Goal: Transaction & Acquisition: Download file/media

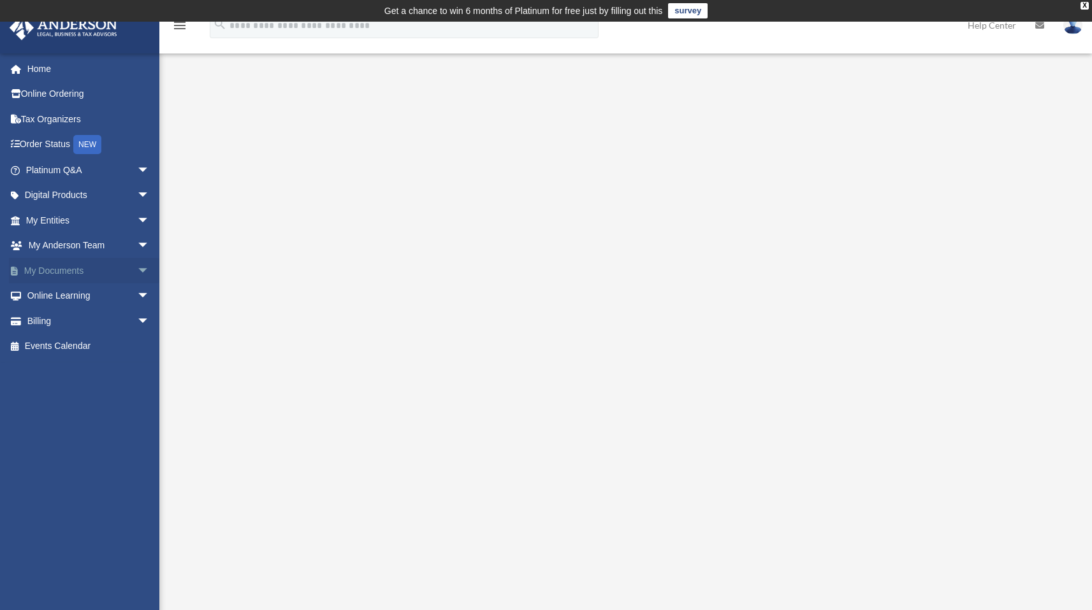
click at [42, 275] on link "My Documents arrow_drop_down" at bounding box center [89, 270] width 160 height 25
click at [137, 270] on span "arrow_drop_down" at bounding box center [149, 271] width 25 height 26
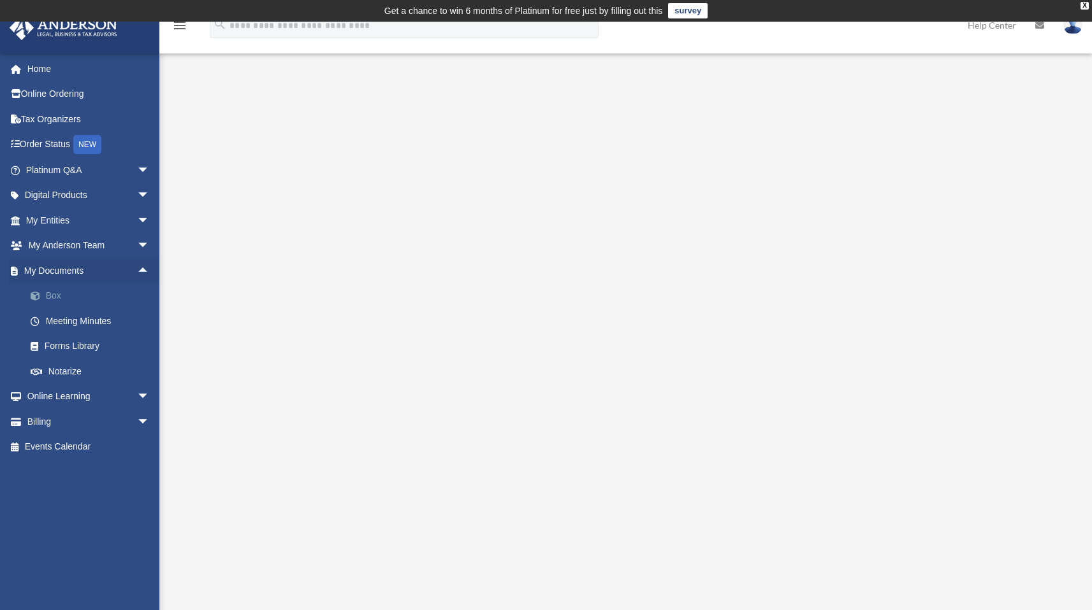
click at [58, 294] on link "Box" at bounding box center [93, 296] width 151 height 25
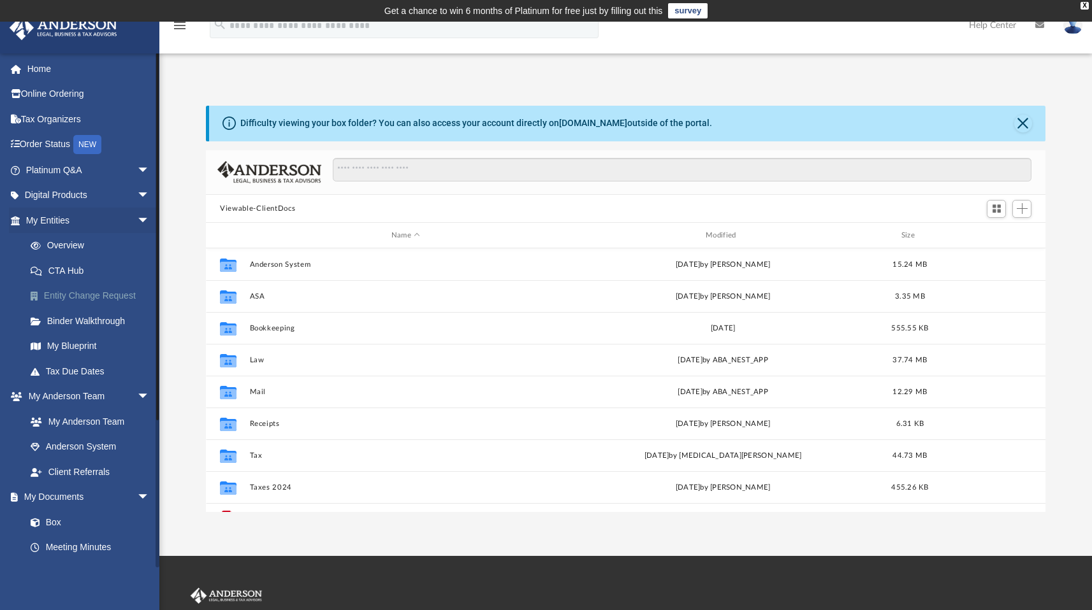
scroll to position [280, 830]
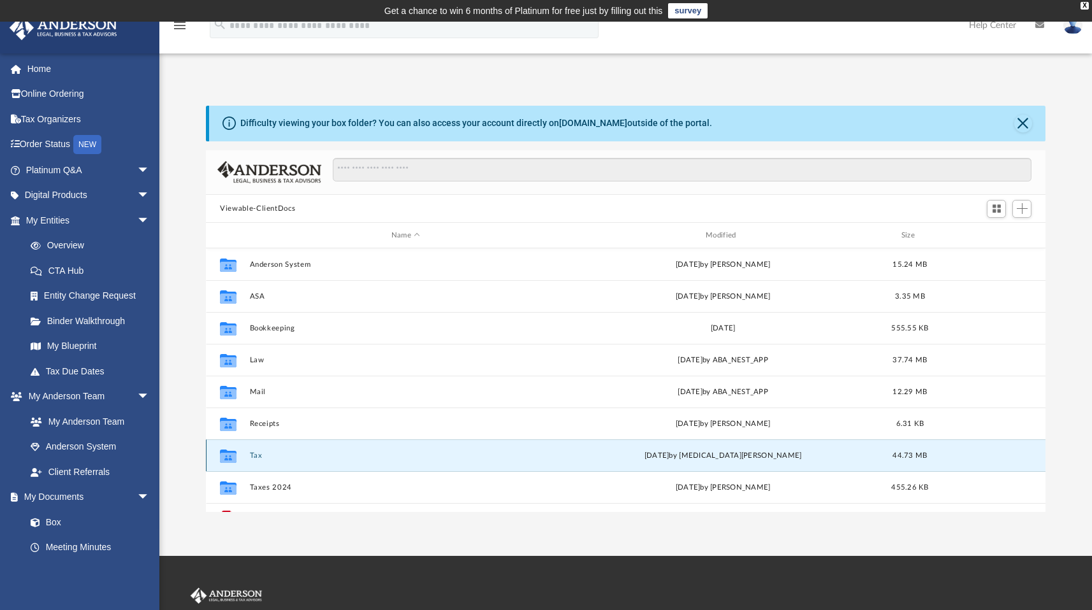
click at [259, 453] on button "Tax" at bounding box center [406, 456] width 312 height 8
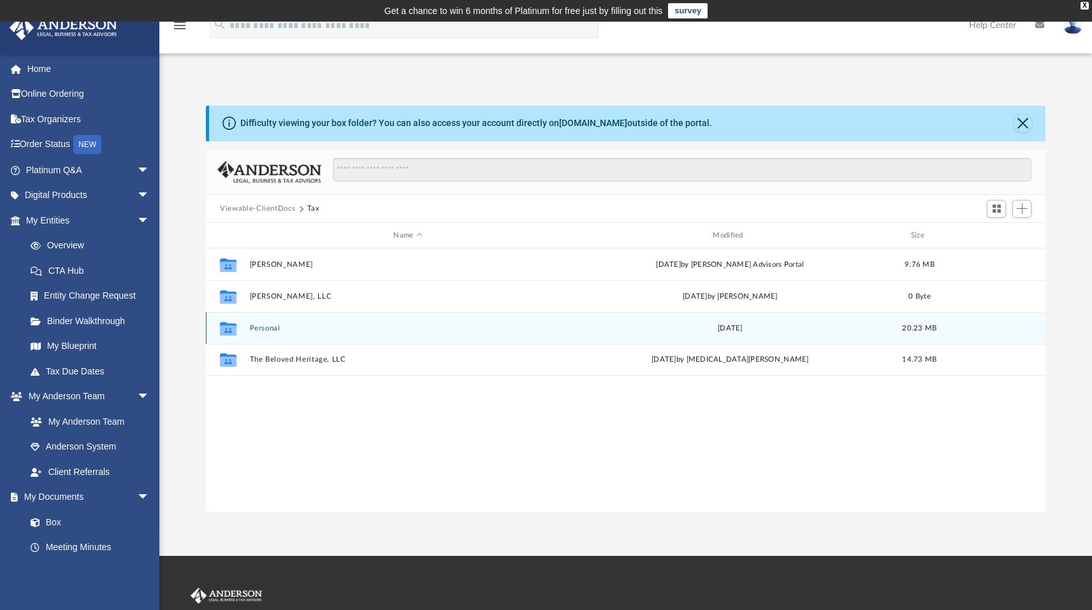
click at [235, 326] on icon "grid" at bounding box center [228, 331] width 17 height 10
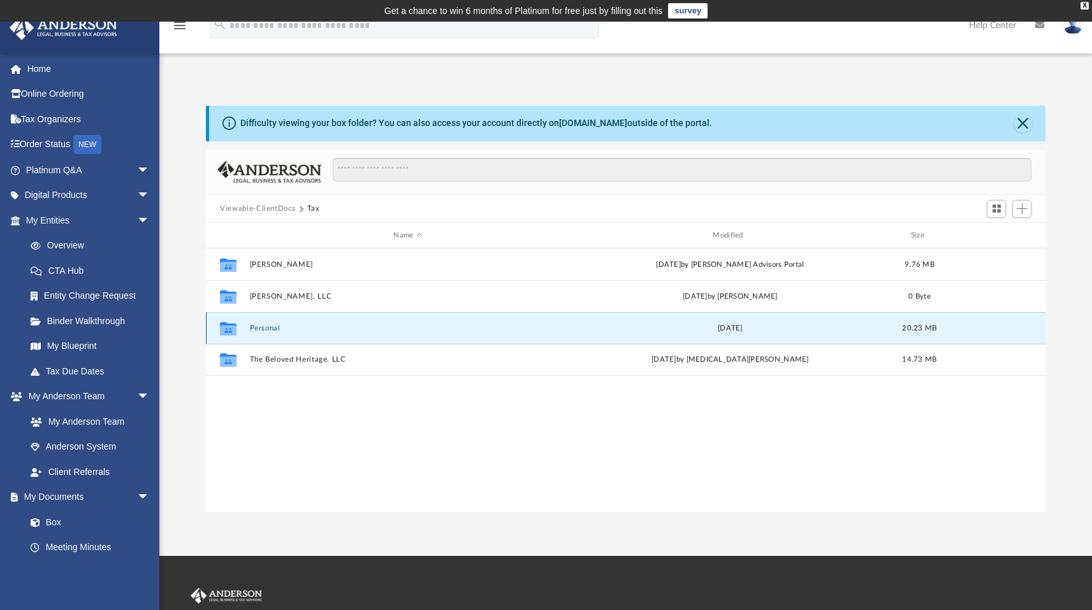
click at [235, 326] on icon "grid" at bounding box center [228, 331] width 17 height 10
click at [233, 329] on icon "grid" at bounding box center [228, 331] width 17 height 10
click at [256, 329] on button "Personal" at bounding box center [408, 328] width 317 height 8
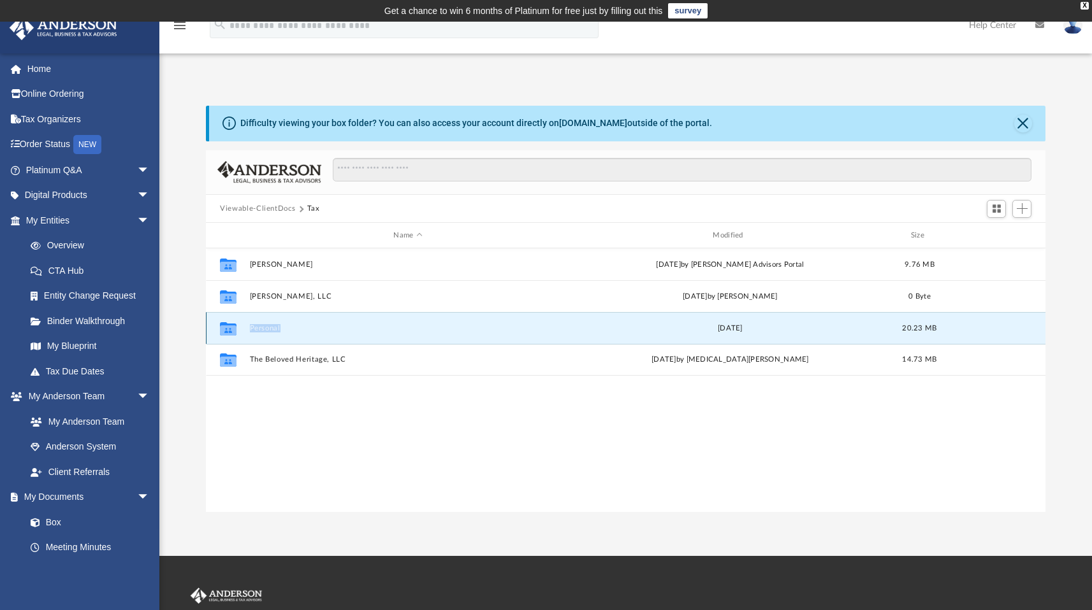
click at [256, 329] on button "Personal" at bounding box center [408, 328] width 317 height 8
click at [254, 324] on button "Priors" at bounding box center [408, 328] width 317 height 8
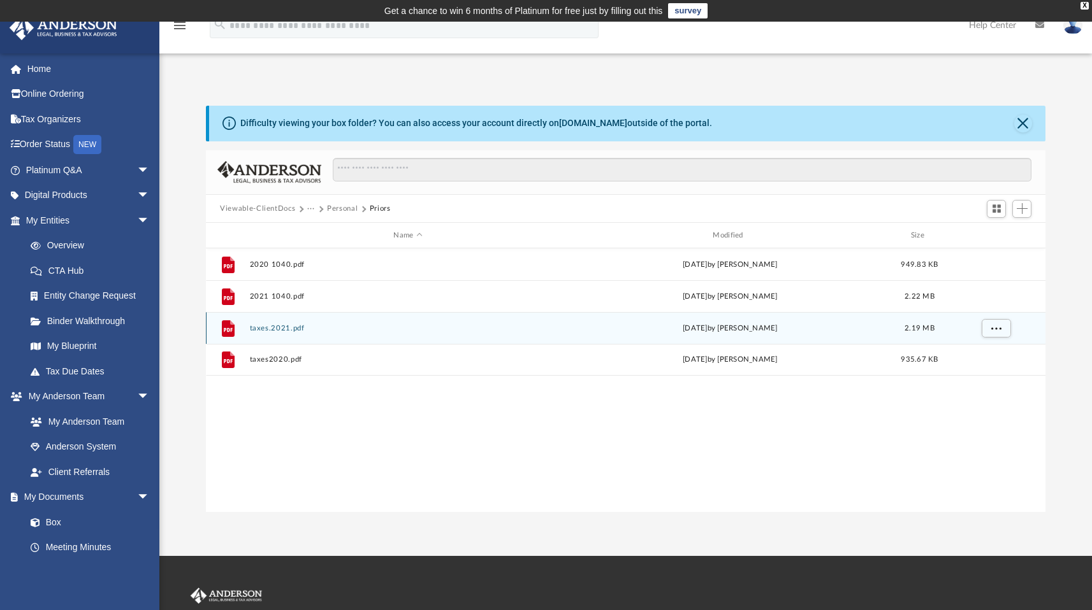
click at [343, 209] on button "Personal" at bounding box center [342, 208] width 31 height 11
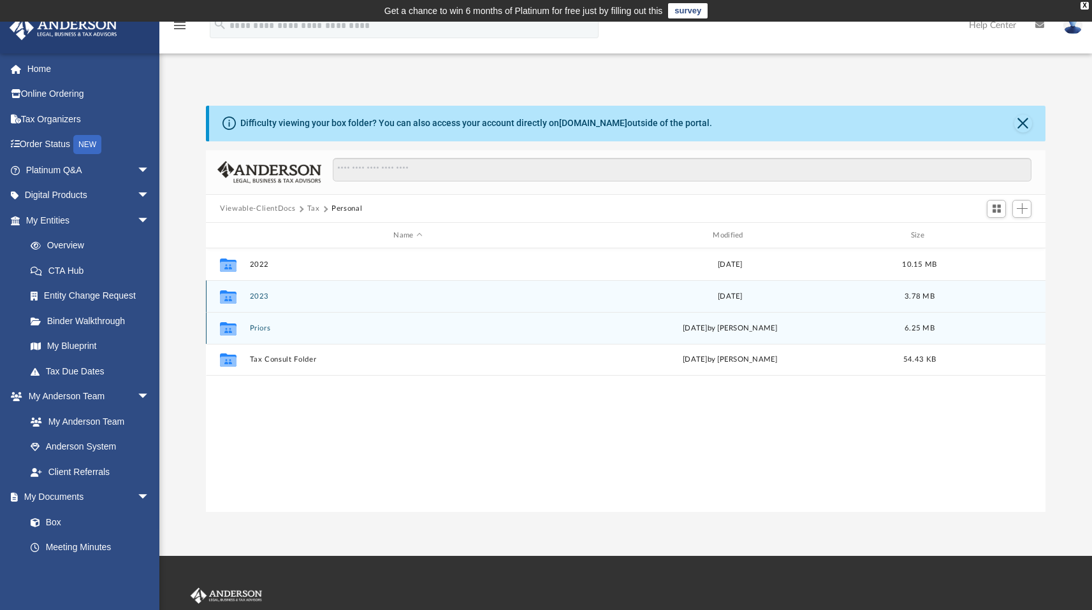
click at [257, 296] on button "2023" at bounding box center [408, 296] width 317 height 8
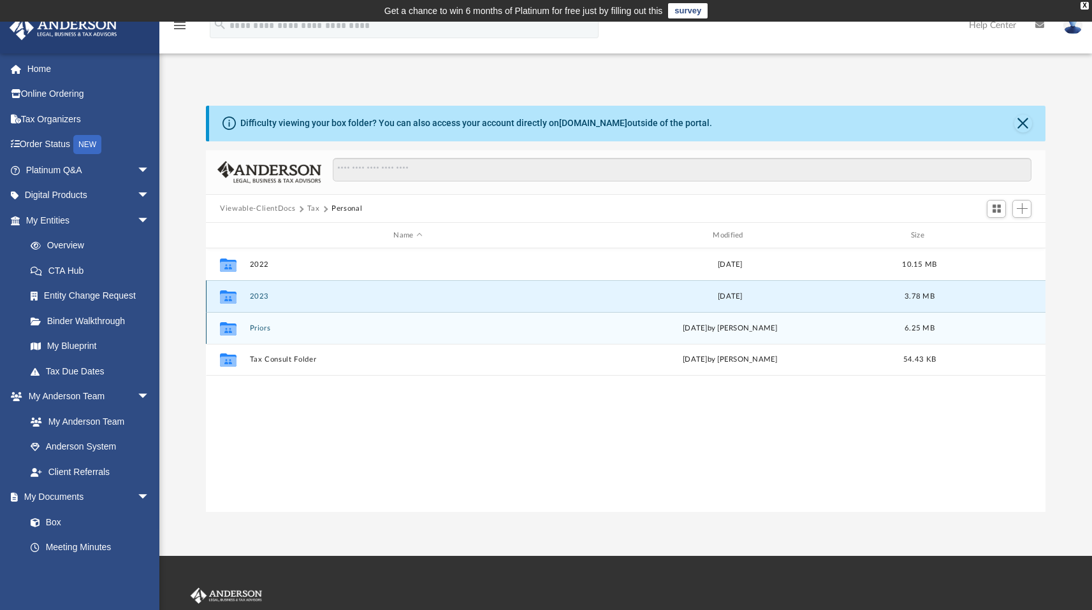
click at [257, 296] on button "2023" at bounding box center [408, 296] width 317 height 8
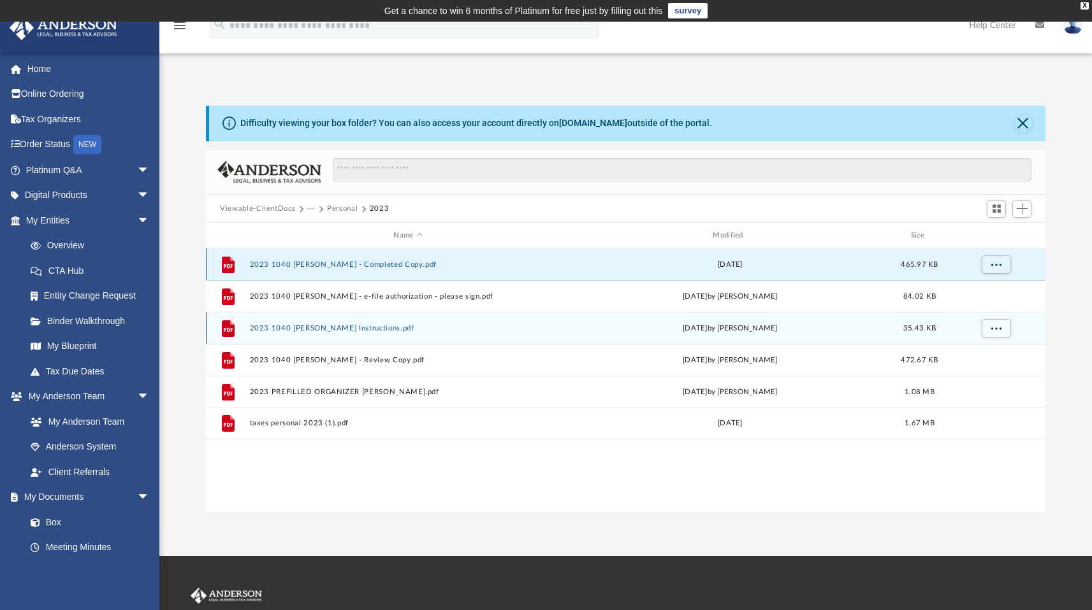
click at [318, 264] on button "2023 1040 Jakubowski, Piotr - Completed Copy.pdf" at bounding box center [408, 265] width 317 height 8
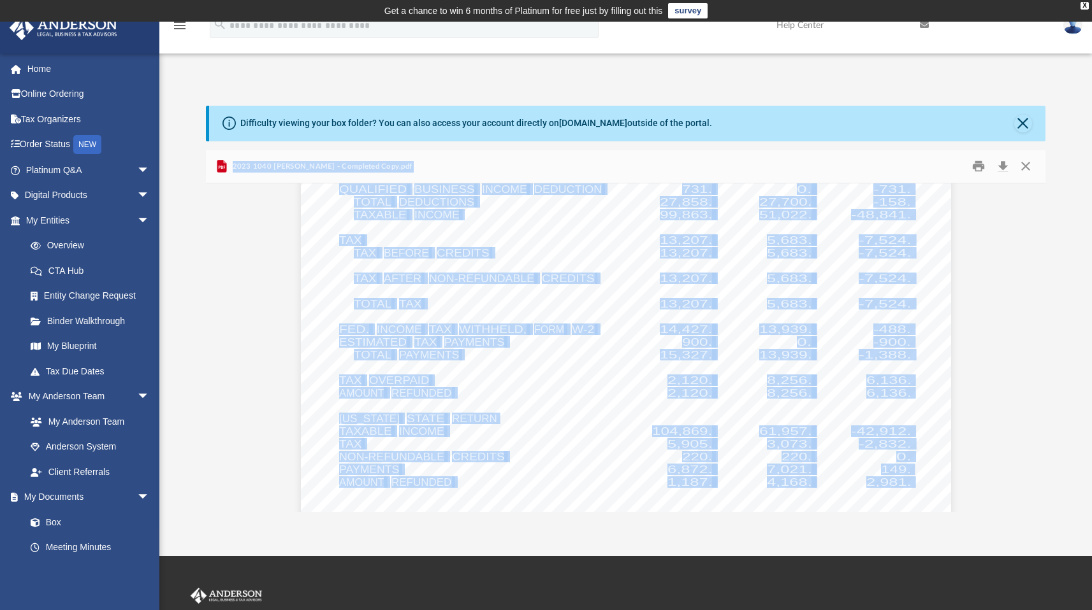
scroll to position [2951, 0]
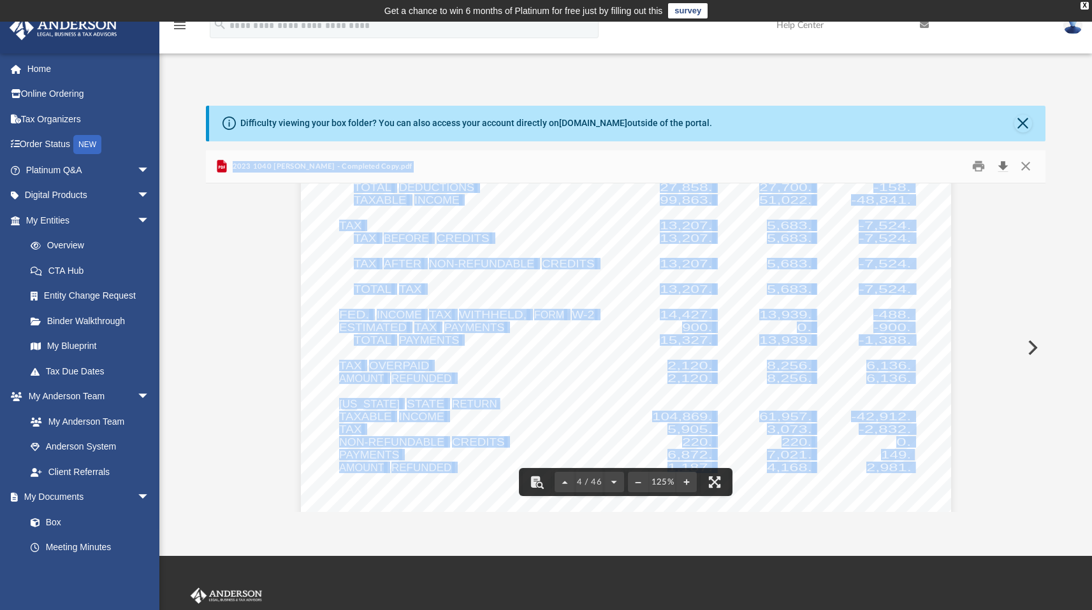
click at [1009, 168] on button "Download" at bounding box center [1002, 167] width 23 height 20
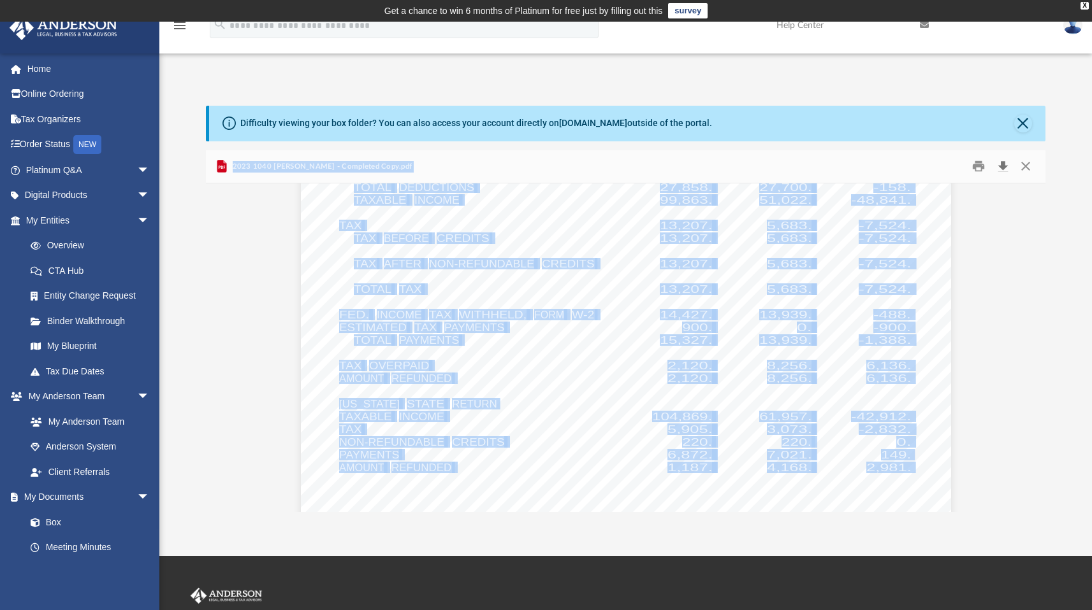
click at [1003, 168] on button "Download" at bounding box center [1002, 167] width 23 height 20
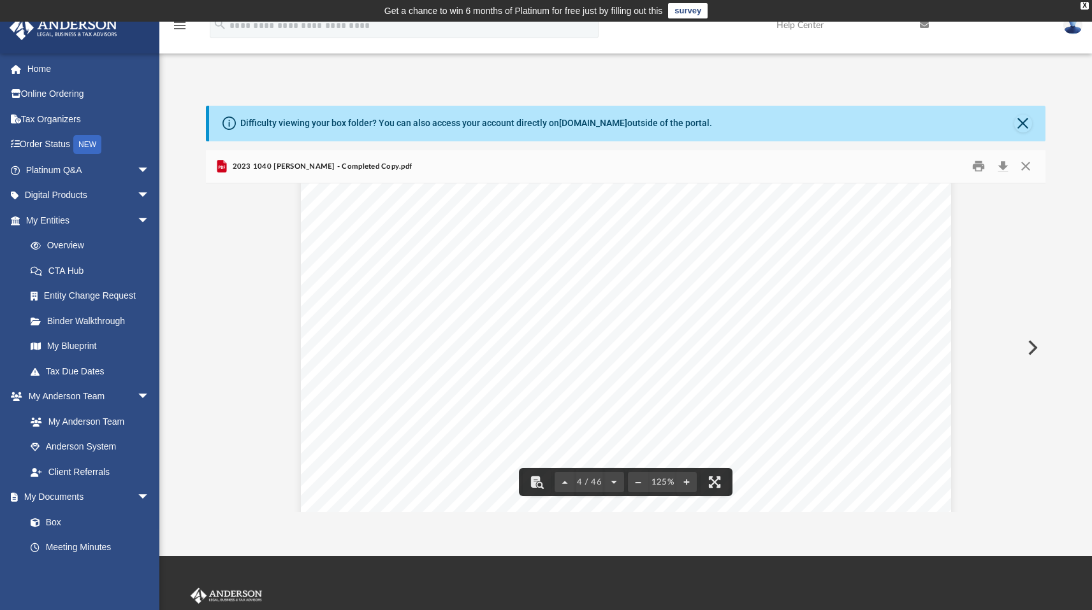
click at [758, 124] on div "Difficulty viewing your box folder? You can also access your account directly o…" at bounding box center [627, 124] width 836 height 36
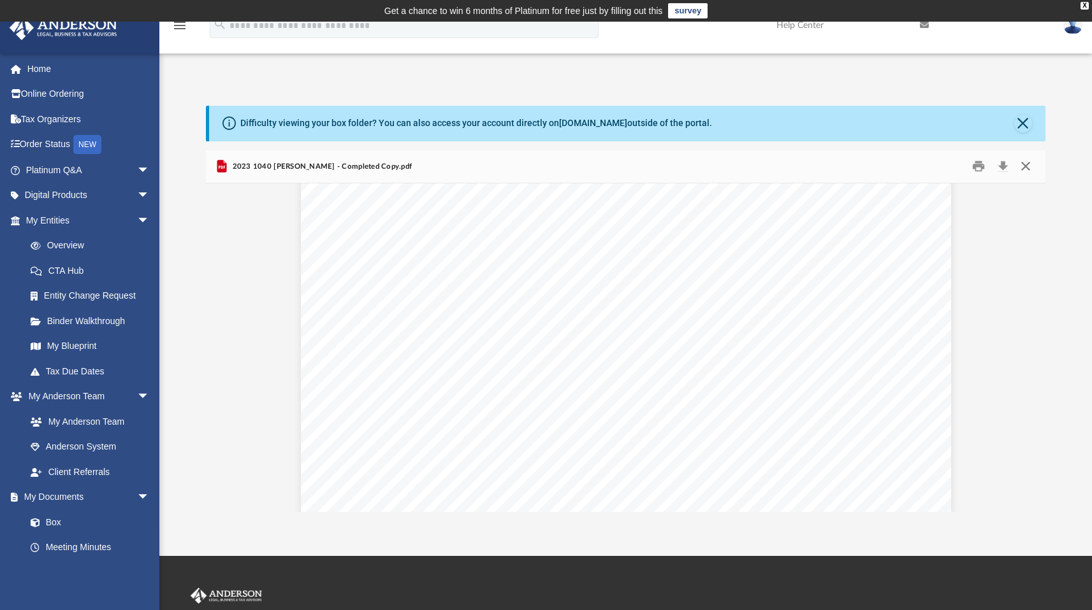
click at [1025, 166] on button "Close" at bounding box center [1024, 167] width 23 height 20
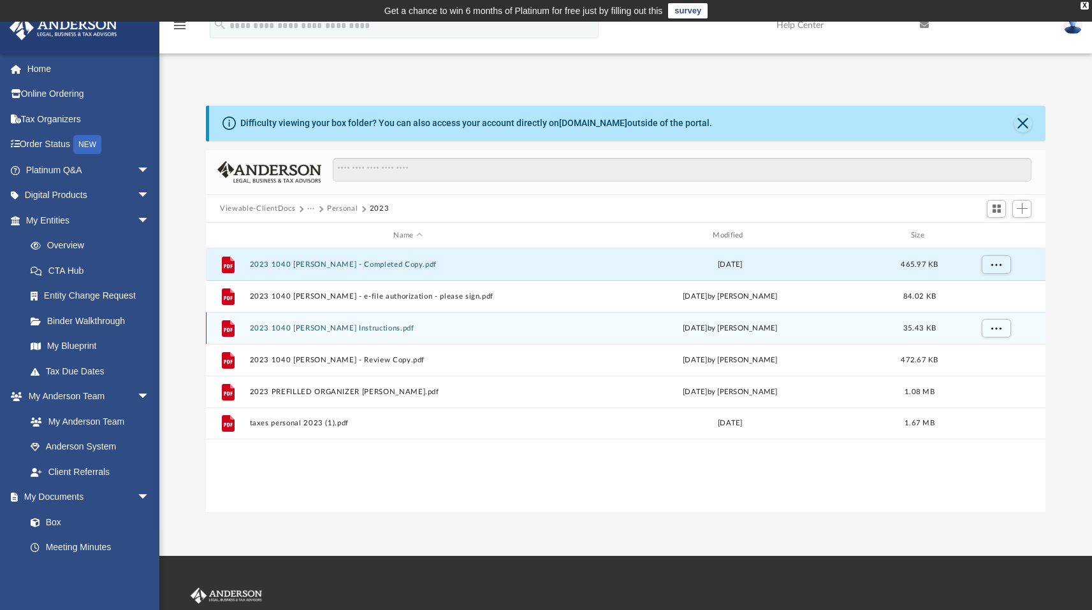
click at [337, 210] on button "Personal" at bounding box center [342, 208] width 31 height 11
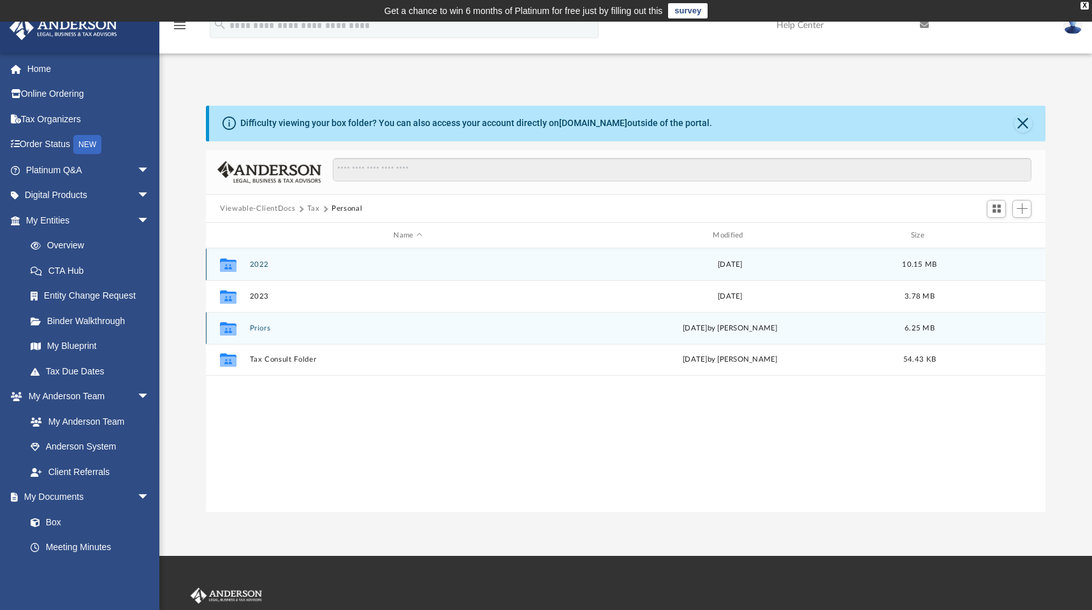
click at [227, 266] on icon "grid" at bounding box center [228, 267] width 17 height 10
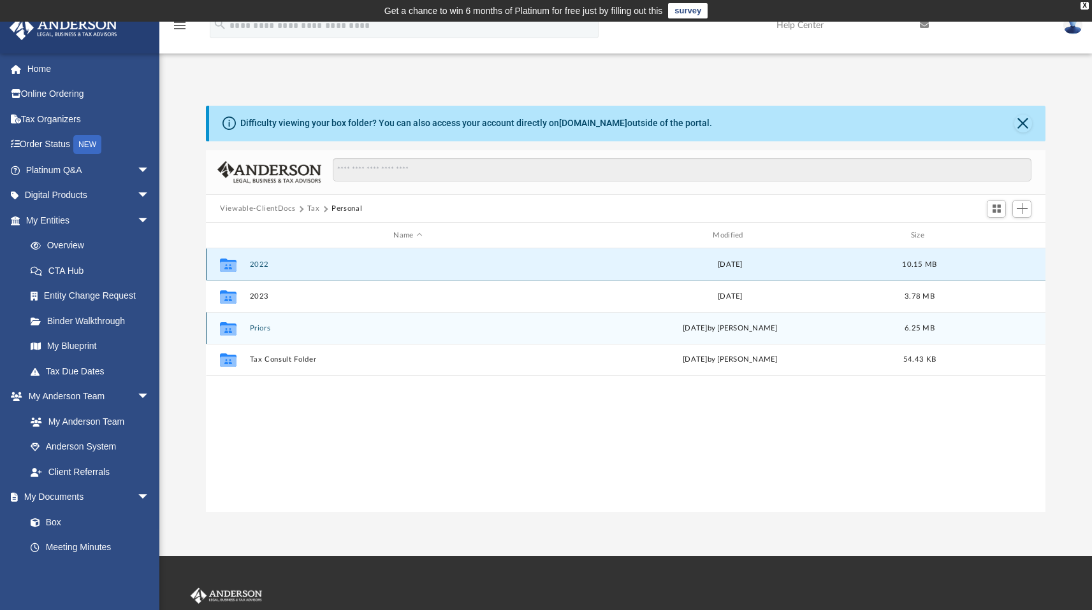
click at [261, 264] on button "2022" at bounding box center [408, 265] width 317 height 8
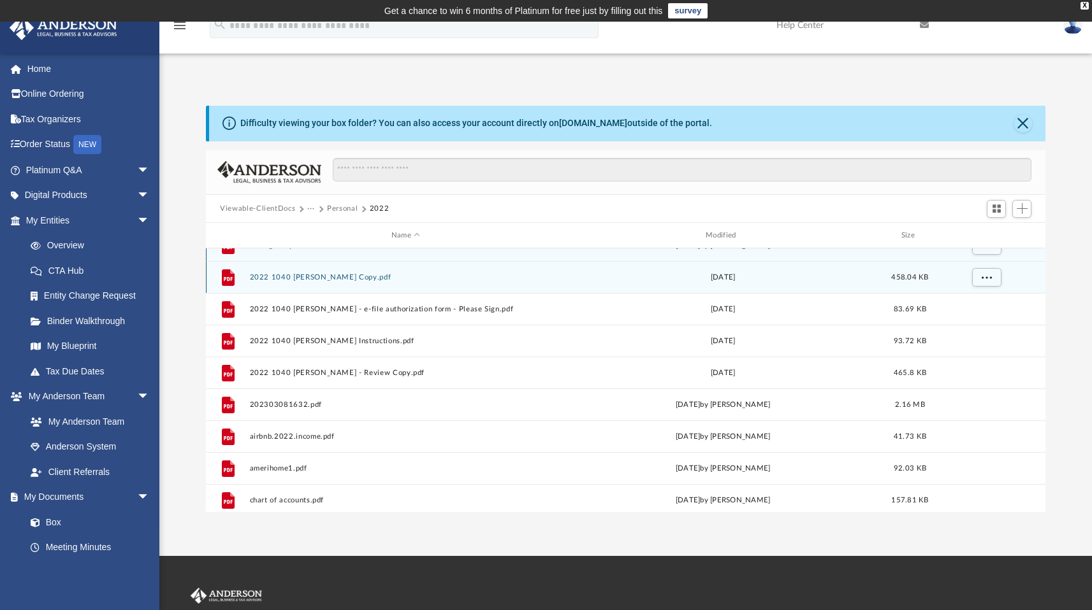
scroll to position [54, 0]
click at [326, 275] on button "2022 1040 Jakubowski, Piotr - COmpleted Copy.pdf" at bounding box center [406, 275] width 312 height 8
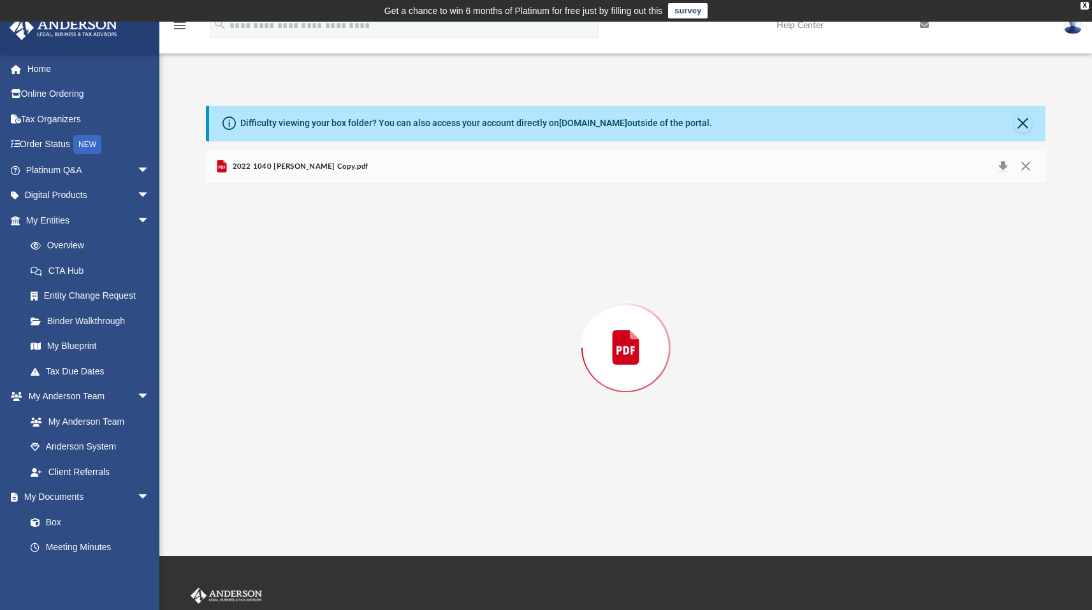
click at [326, 275] on div "Preview" at bounding box center [625, 348] width 839 height 329
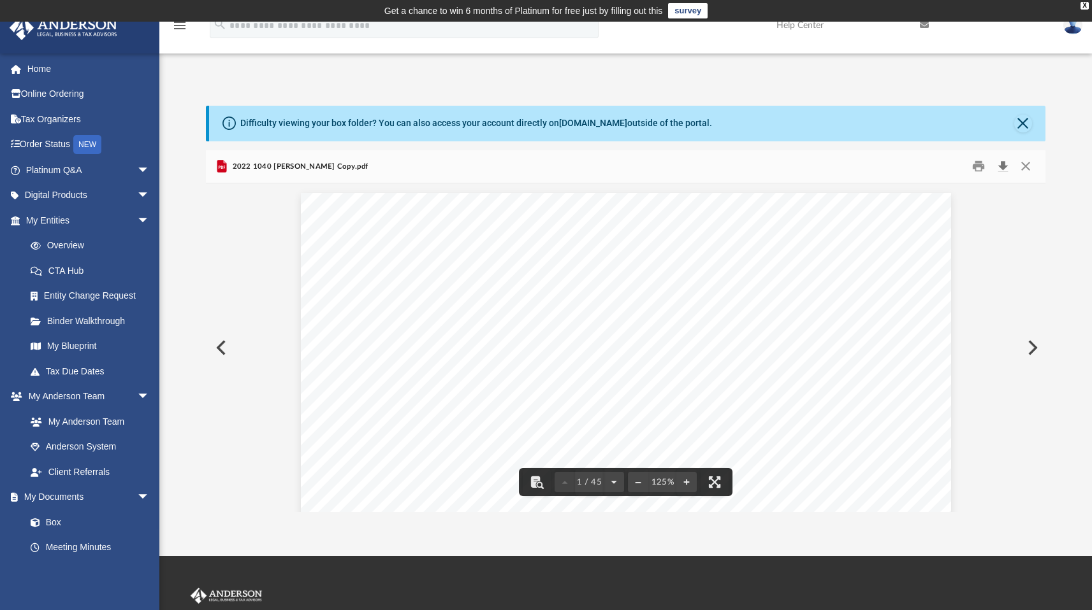
click at [1003, 167] on button "Download" at bounding box center [1002, 167] width 23 height 20
